Goal: Task Accomplishment & Management: Use online tool/utility

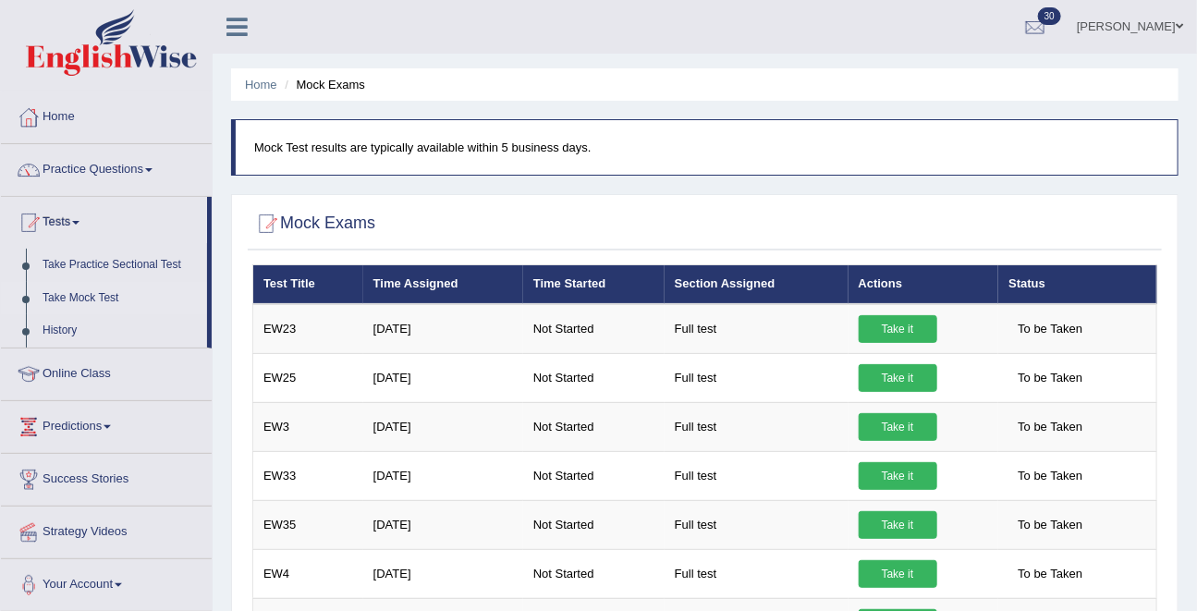
click at [87, 302] on link "Take Mock Test" at bounding box center [120, 298] width 173 height 33
click at [79, 178] on link "Practice Questions" at bounding box center [106, 167] width 211 height 46
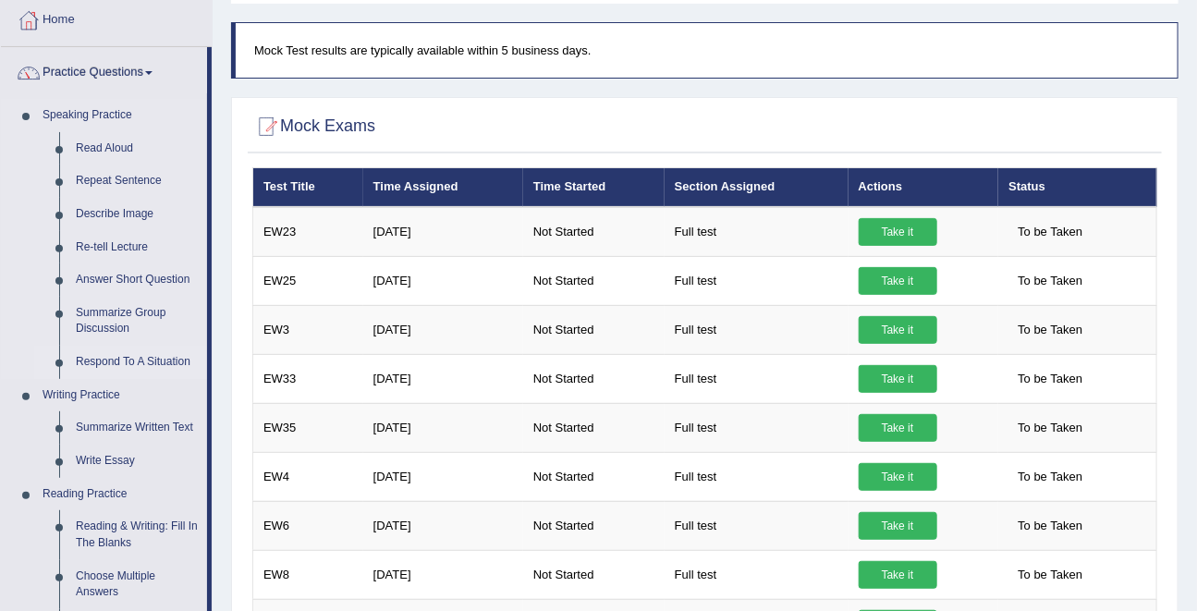
scroll to position [103, 0]
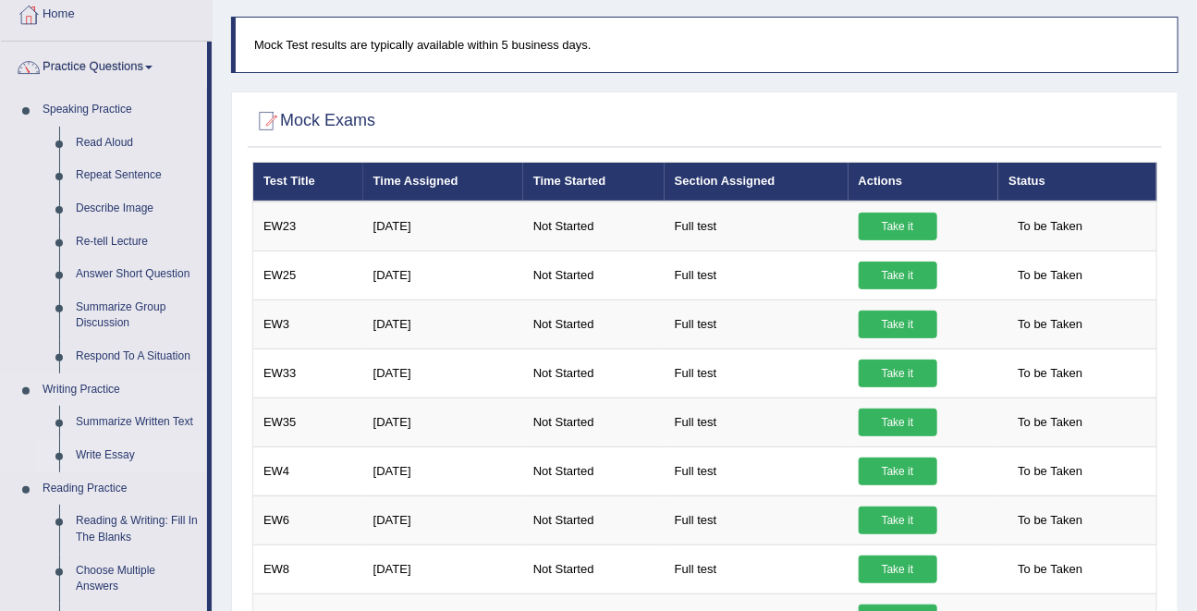
click at [97, 456] on link "Write Essay" at bounding box center [137, 455] width 140 height 33
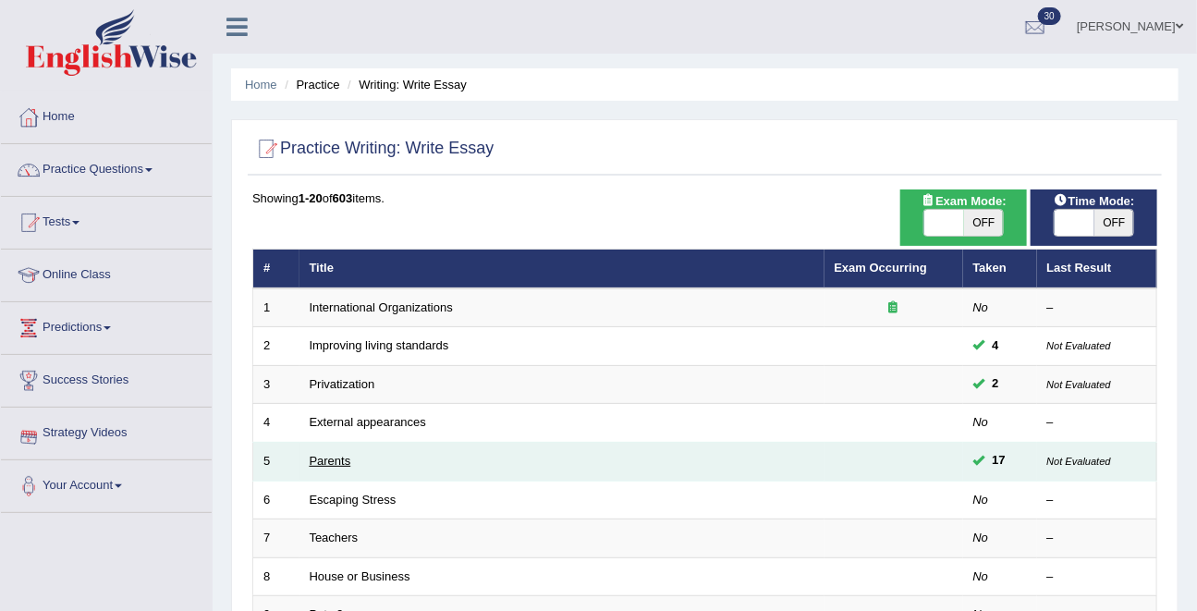
click at [329, 454] on link "Parents" at bounding box center [331, 461] width 42 height 14
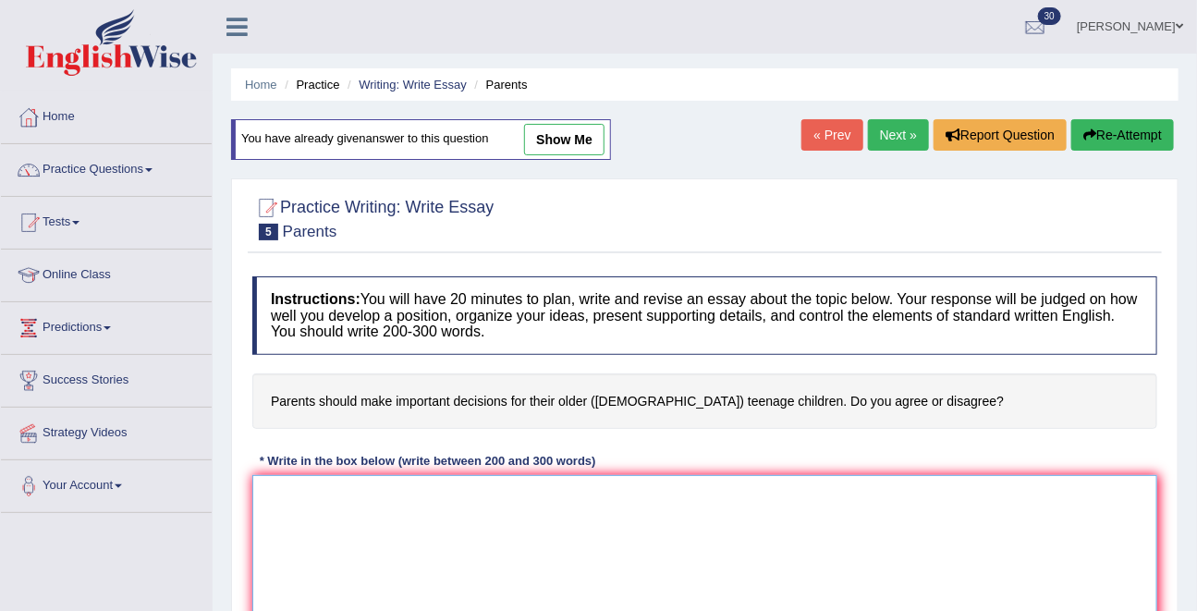
click at [337, 508] on textarea at bounding box center [704, 564] width 905 height 179
type textarea "ُ"
type textarea "ف"
type textarea "t"
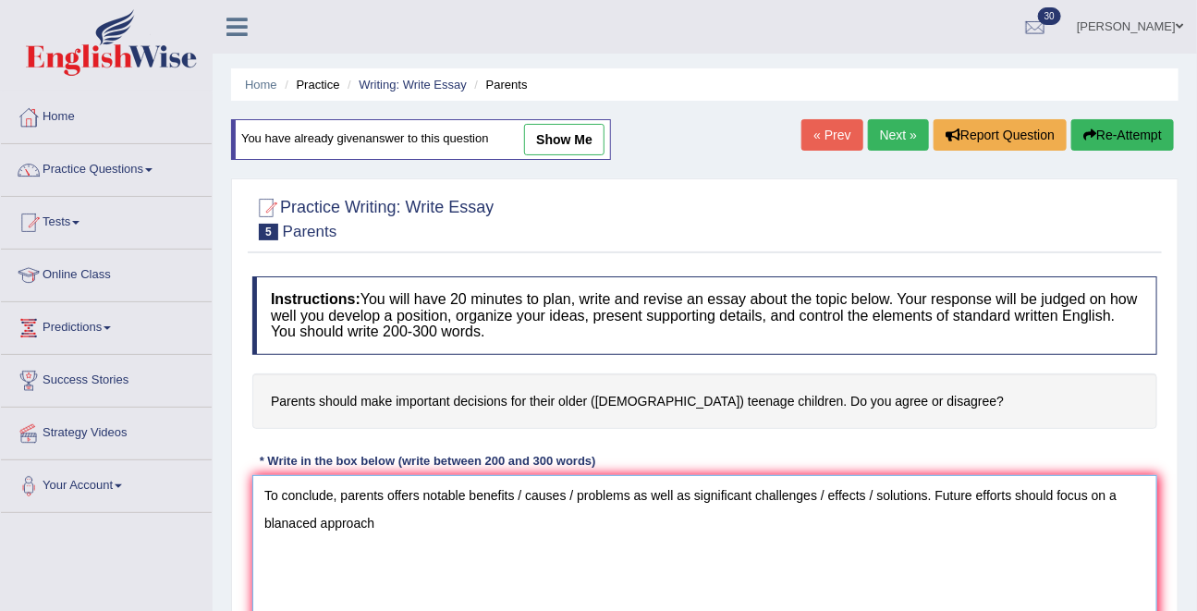
click at [271, 518] on textarea "To conclude, parents offers notable benefits / causes / problems as well as sig…" at bounding box center [704, 564] width 905 height 179
click at [429, 515] on textarea "To conclude, parents offers notable benefits / causes / problems as well as sig…" at bounding box center [704, 564] width 905 height 179
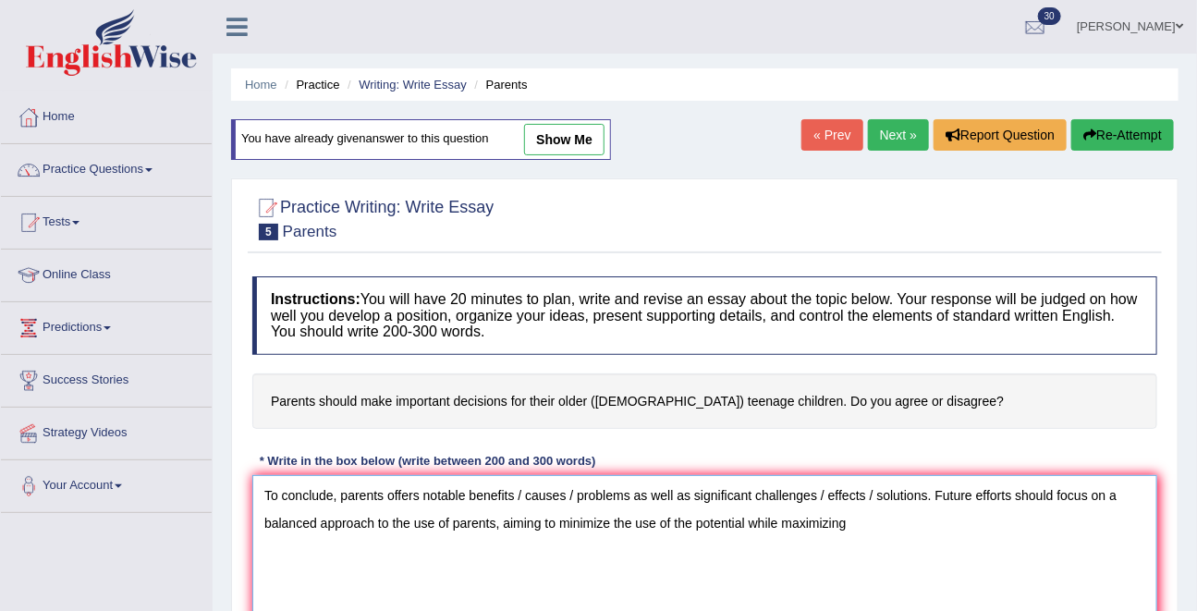
type textarea "To conclude, parents offers notable benefits / causes / problems as well as sig…"
click at [62, 222] on link "Tests" at bounding box center [106, 220] width 211 height 46
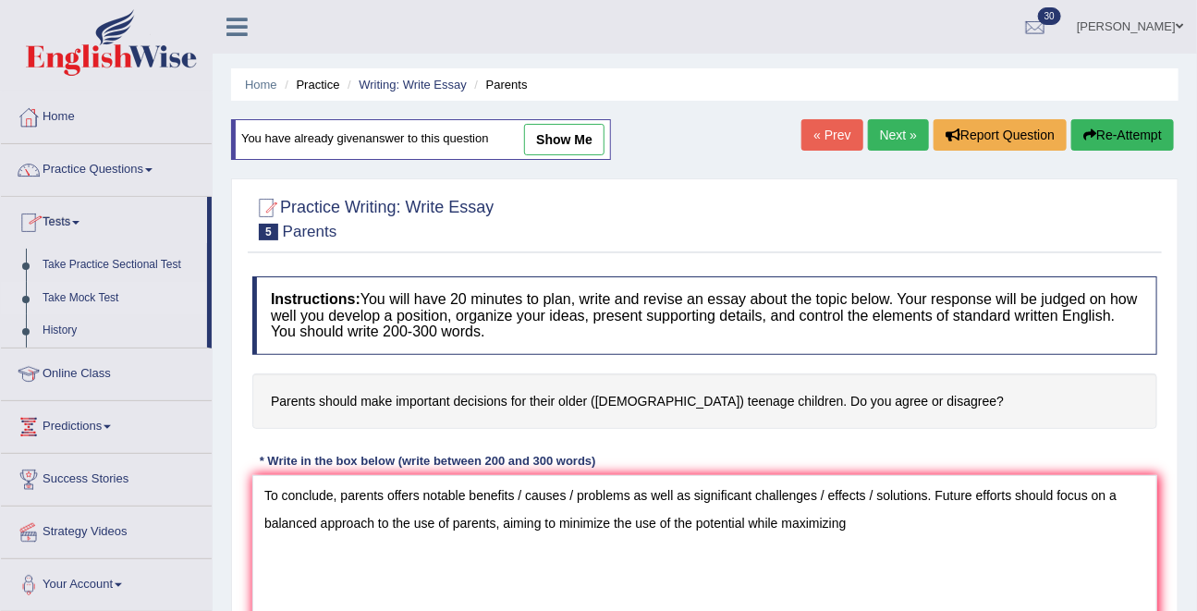
click at [70, 293] on link "Take Mock Test" at bounding box center [120, 298] width 173 height 33
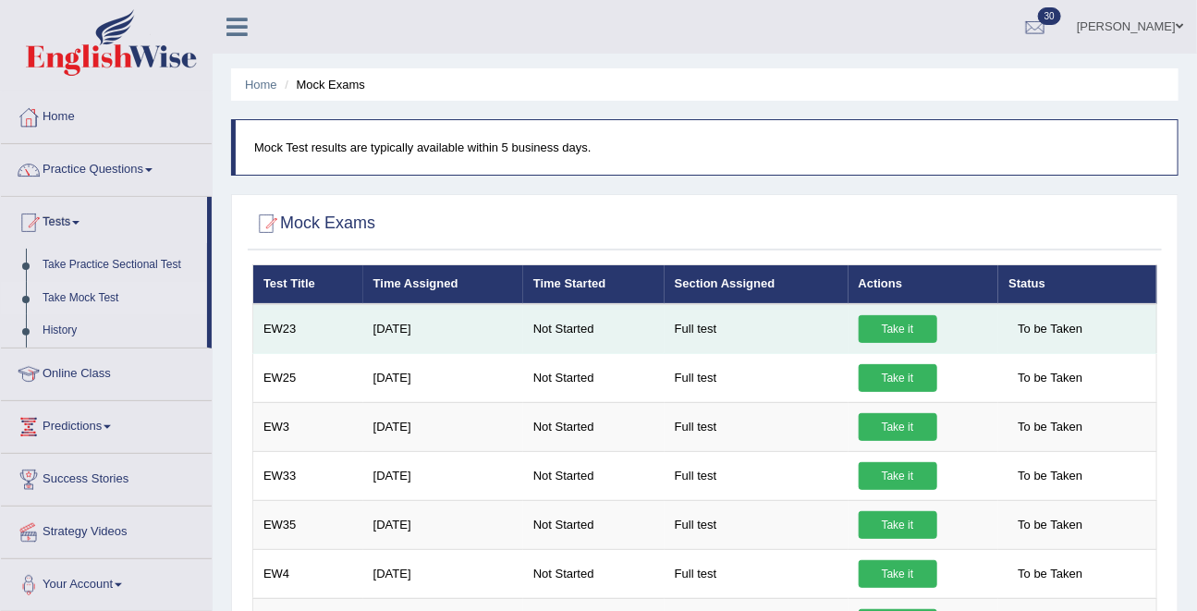
click at [886, 325] on link "Take it" at bounding box center [898, 329] width 79 height 28
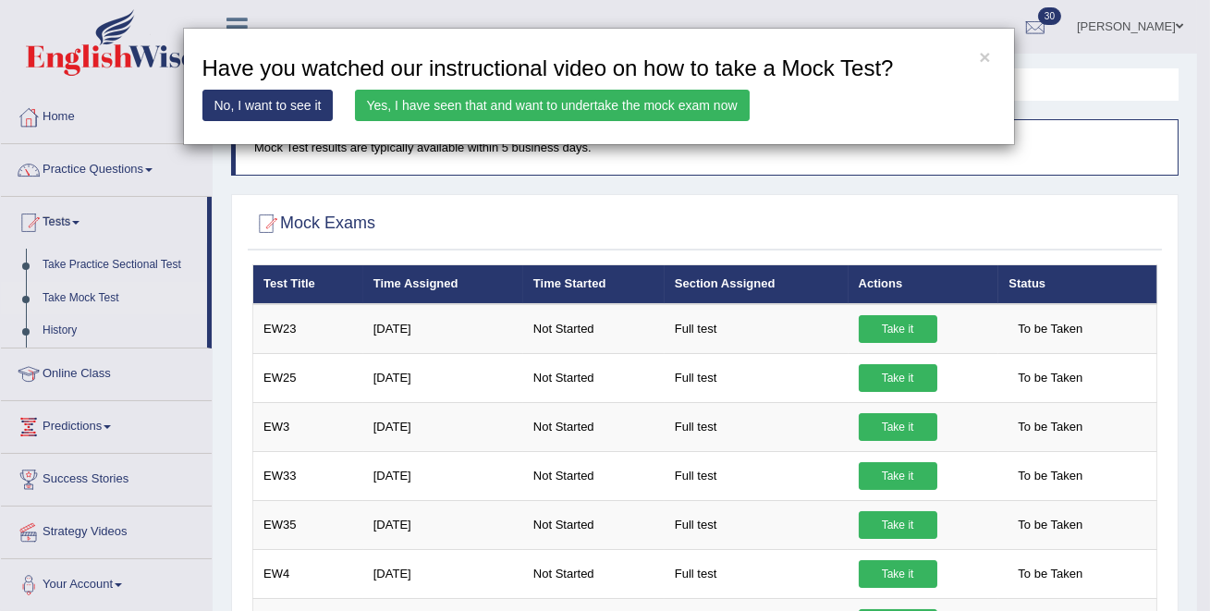
click at [626, 104] on link "Yes, I have seen that and want to undertake the mock exam now" at bounding box center [552, 105] width 395 height 31
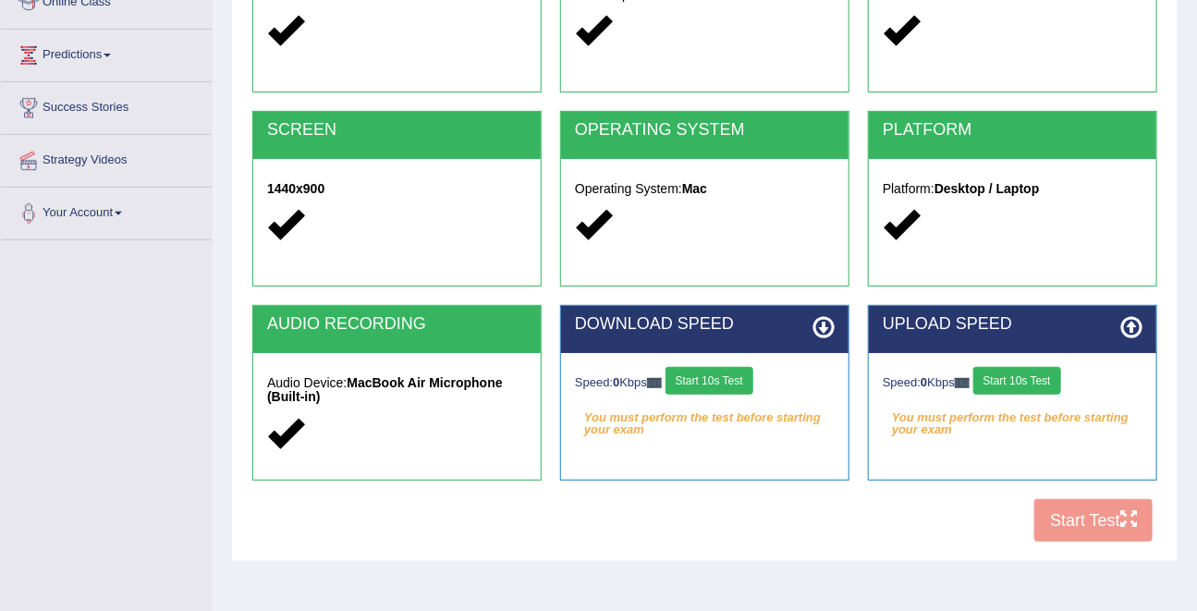
scroll to position [360, 0]
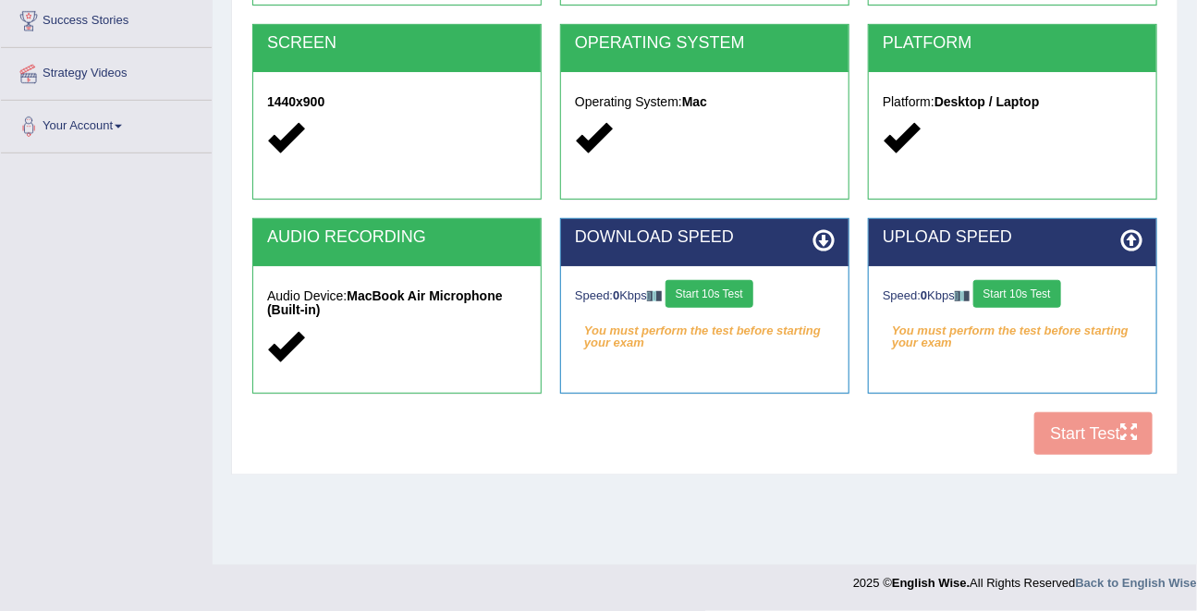
click at [735, 282] on button "Start 10s Test" at bounding box center [710, 294] width 88 height 28
click at [1048, 294] on button "Start 10s Test" at bounding box center [1017, 294] width 88 height 28
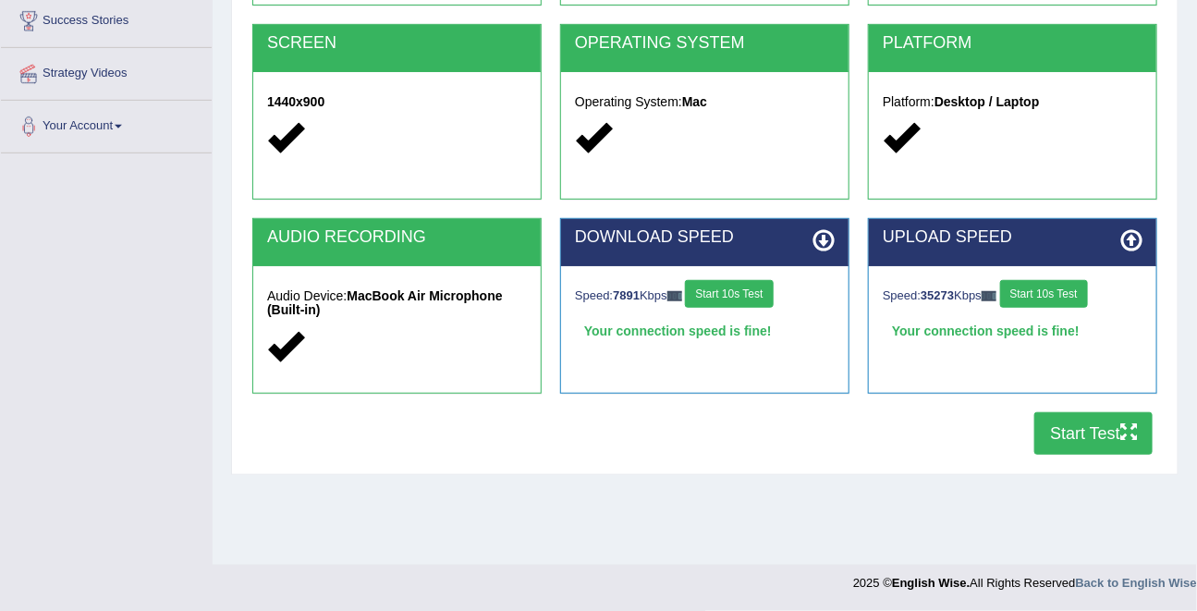
click at [1090, 441] on button "Start Test" at bounding box center [1093, 433] width 118 height 43
